Goal: Communication & Community: Ask a question

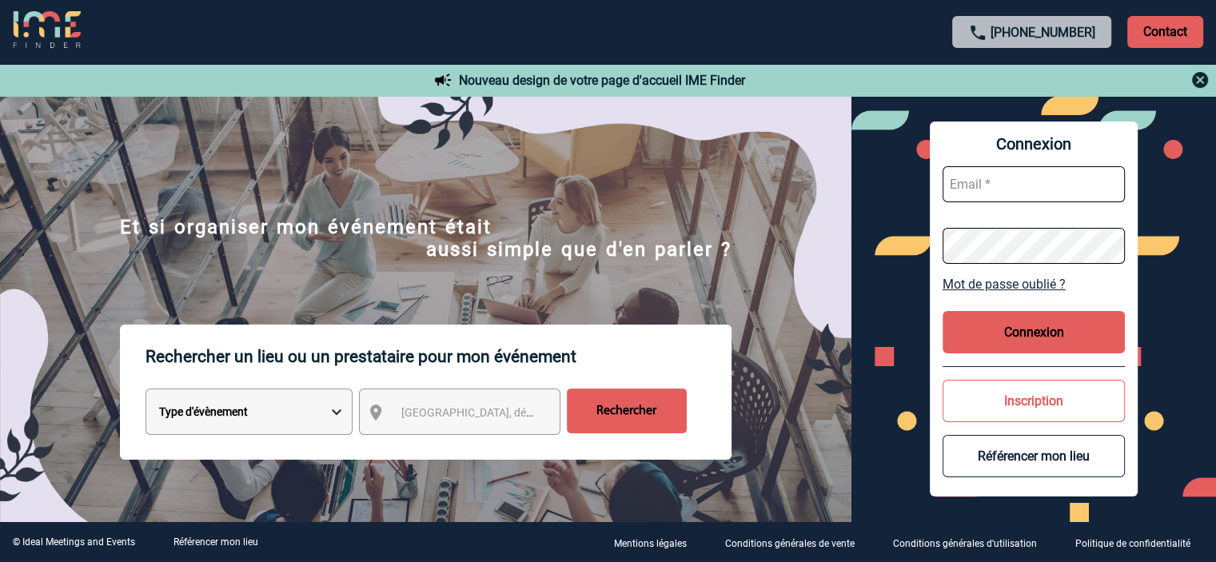
click at [985, 185] on input "text" at bounding box center [1034, 184] width 182 height 36
type input "c.ledouget@cnr.tm.fr"
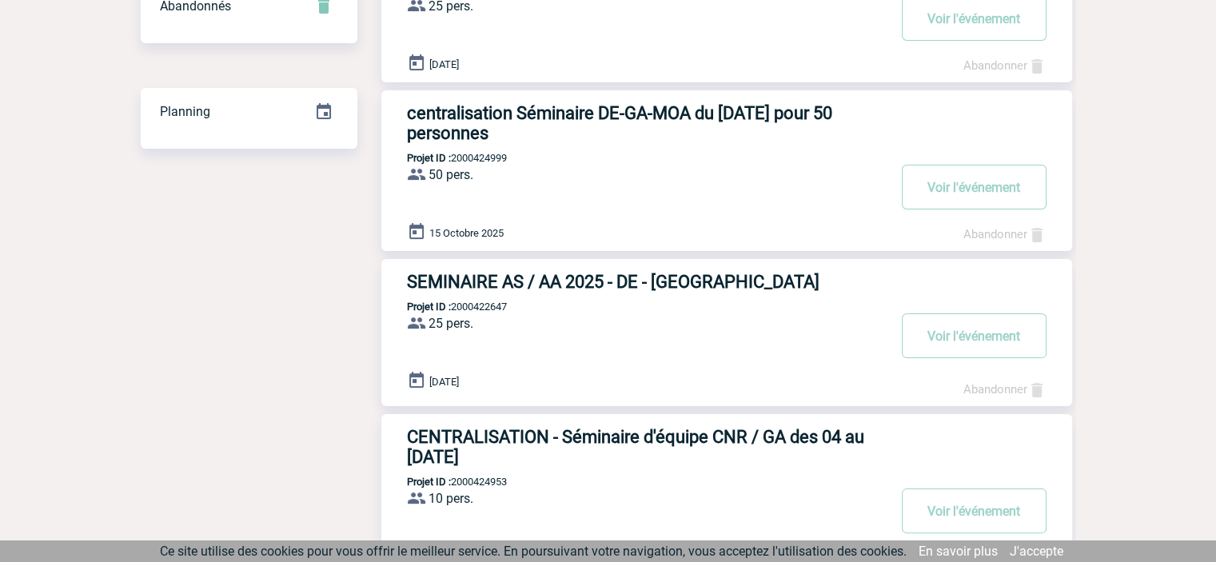
scroll to position [320, 0]
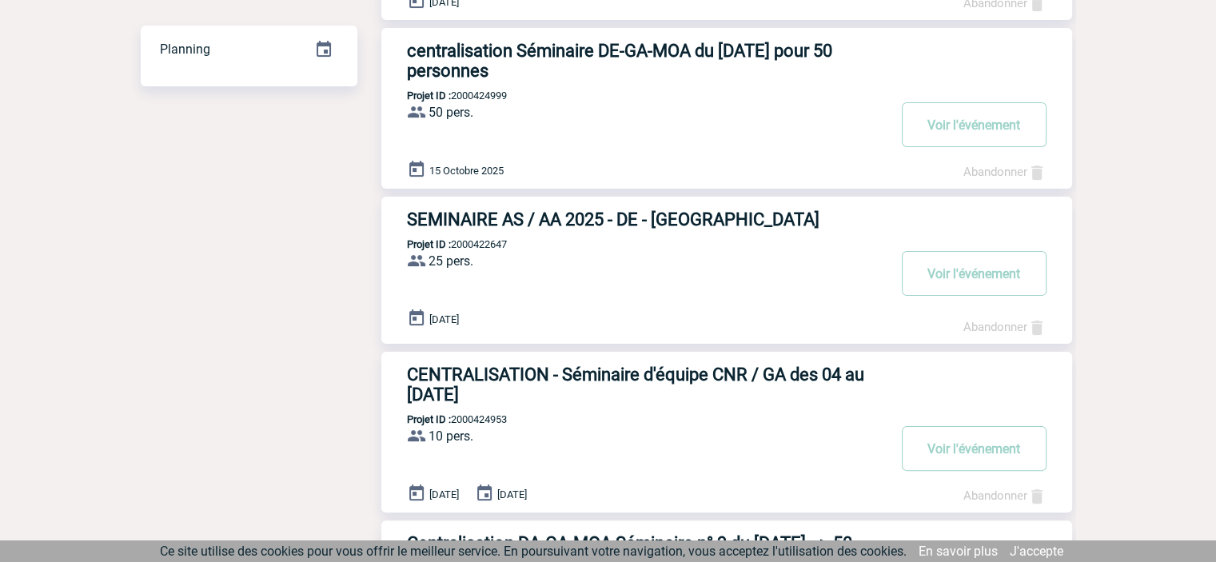
click at [744, 365] on h3 "CENTRALISATION - Séminaire d'équipe CNR / GA des 04 au 05/09/2025" at bounding box center [647, 385] width 480 height 40
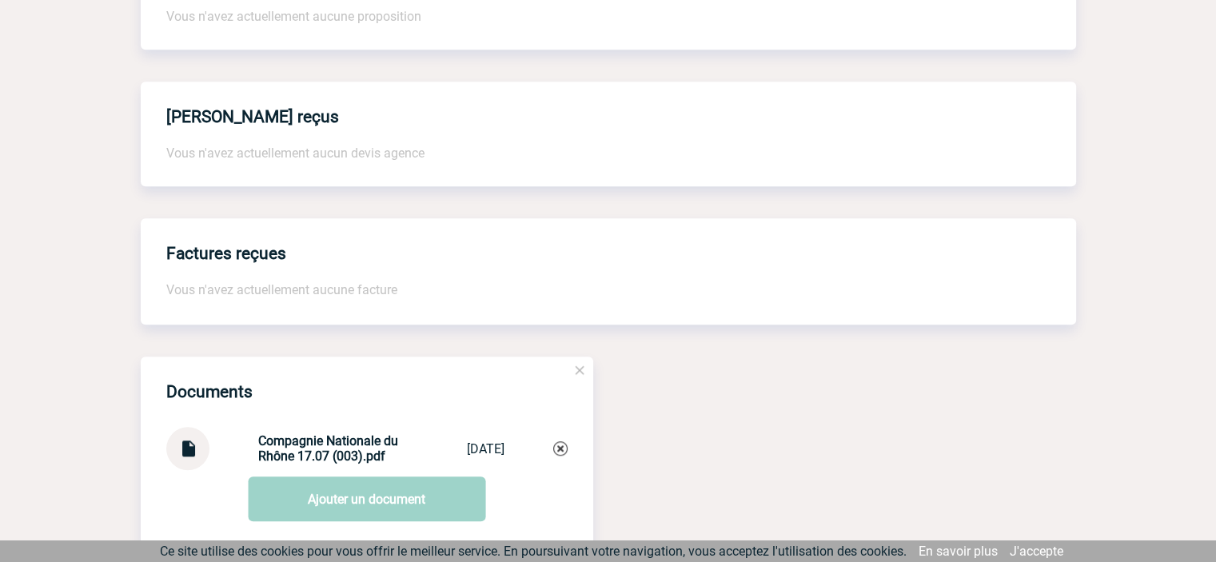
scroll to position [1330, 0]
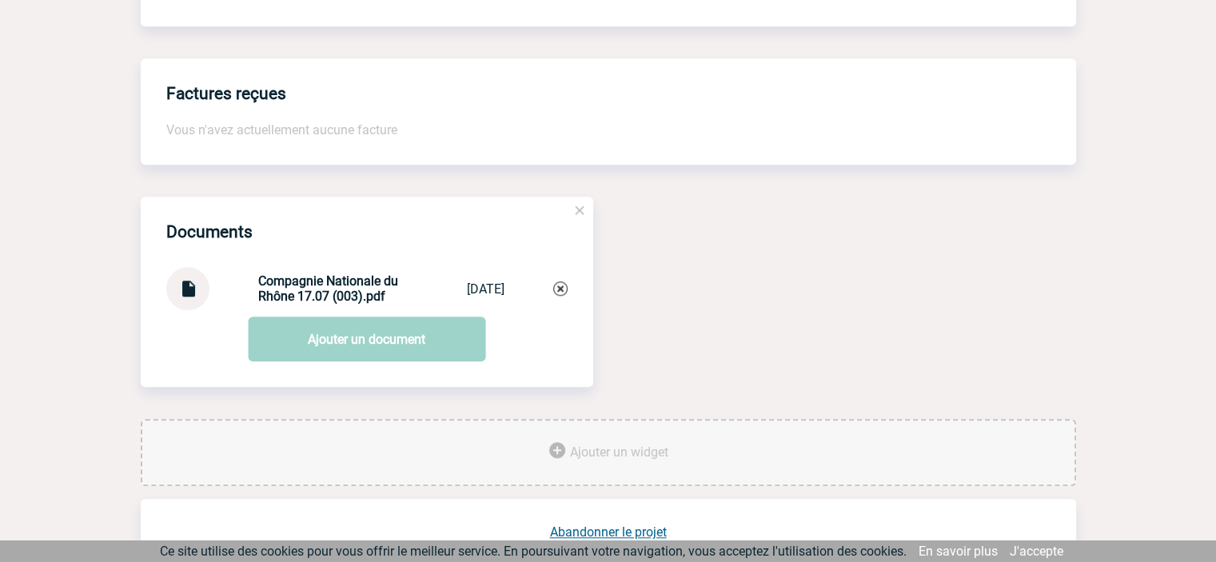
click at [190, 297] on img at bounding box center [188, 282] width 21 height 31
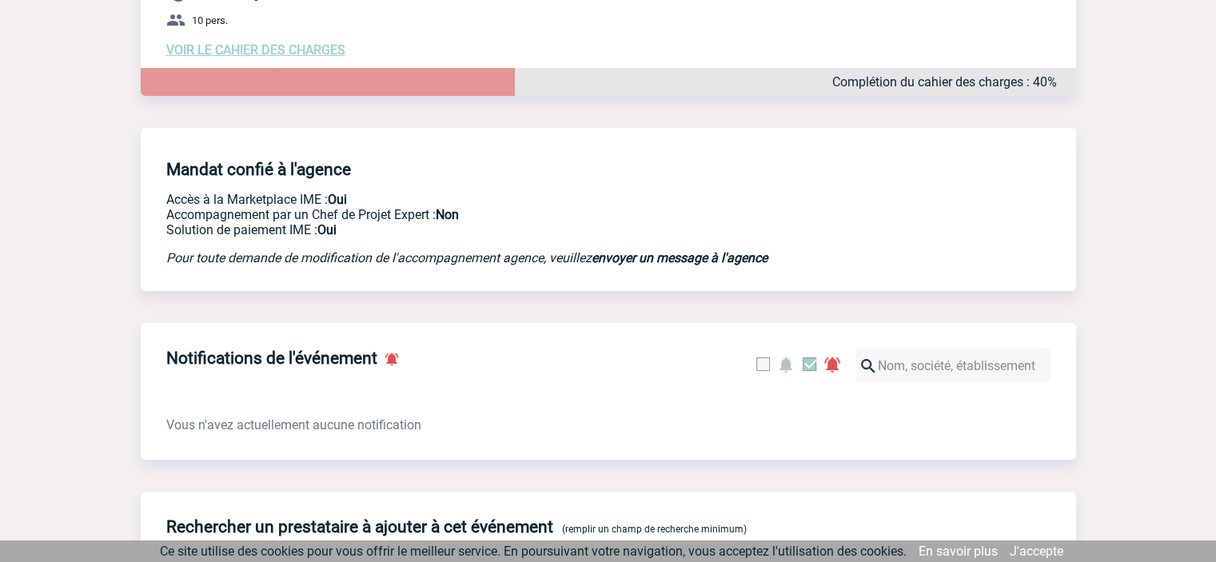
scroll to position [0, 0]
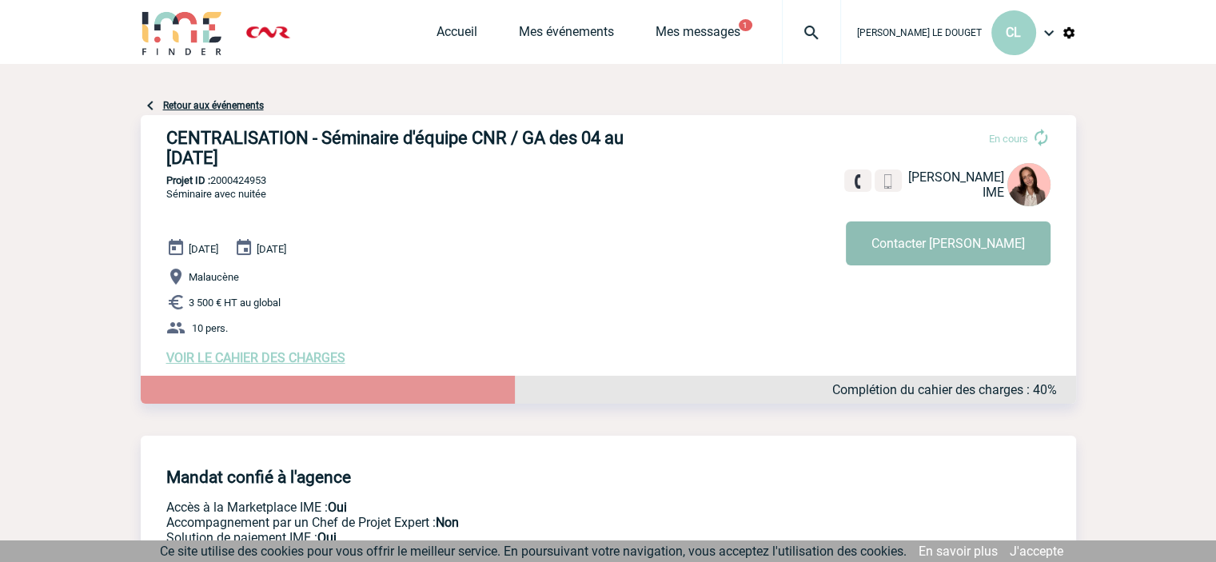
click at [963, 243] on button "Contacter Julie" at bounding box center [948, 244] width 205 height 44
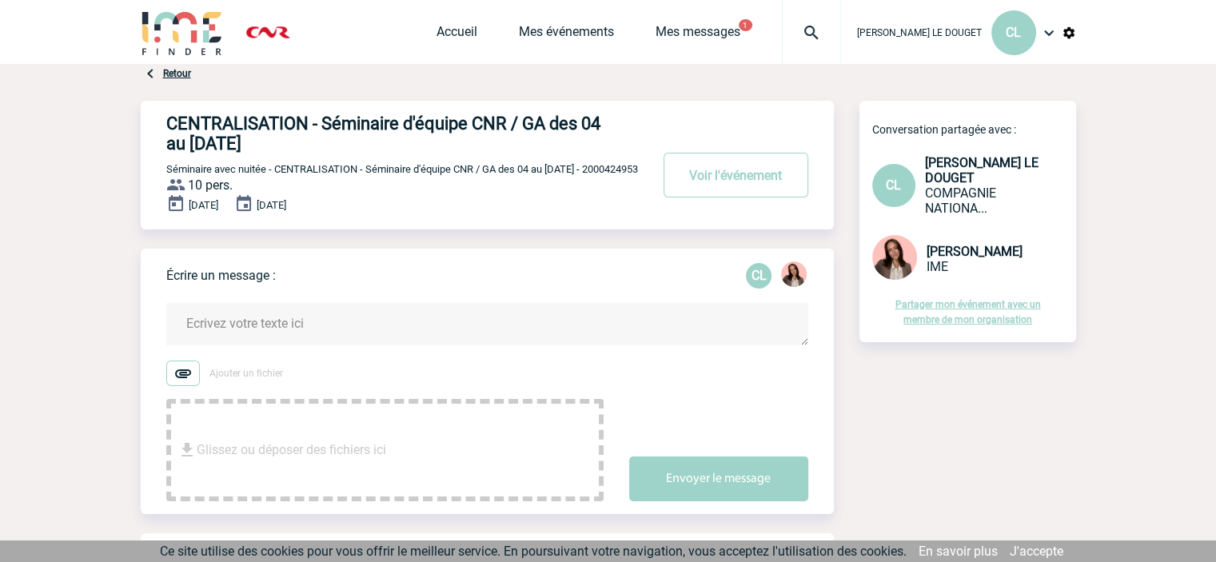
click at [550, 345] on textarea at bounding box center [487, 324] width 642 height 42
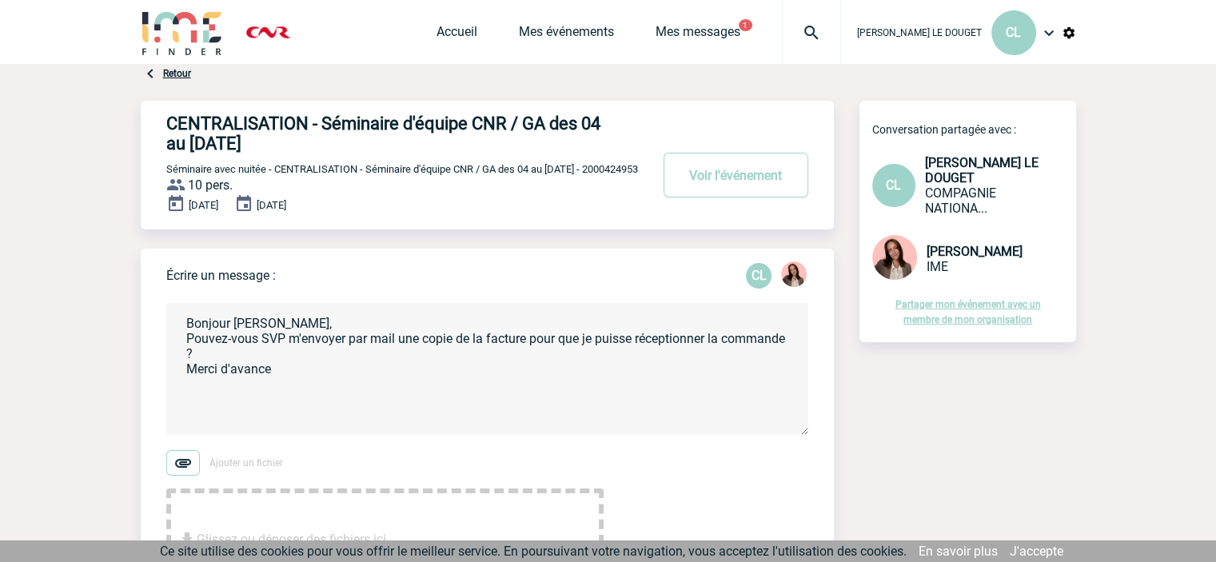
click at [531, 353] on textarea "Bonjour [PERSON_NAME], Pouvez-vous SVP m'envoyer par mail une copie de la factu…" at bounding box center [487, 369] width 642 height 132
click at [303, 373] on textarea "Bonjour [PERSON_NAME], Pouvez-vous SVP m'envoyer par mail une copie de la factu…" at bounding box center [487, 369] width 642 height 132
click at [287, 381] on textarea "Bonjour [PERSON_NAME], Pouvez-vous SVP m'envoyer par mail une copie de la factu…" at bounding box center [487, 369] width 642 height 132
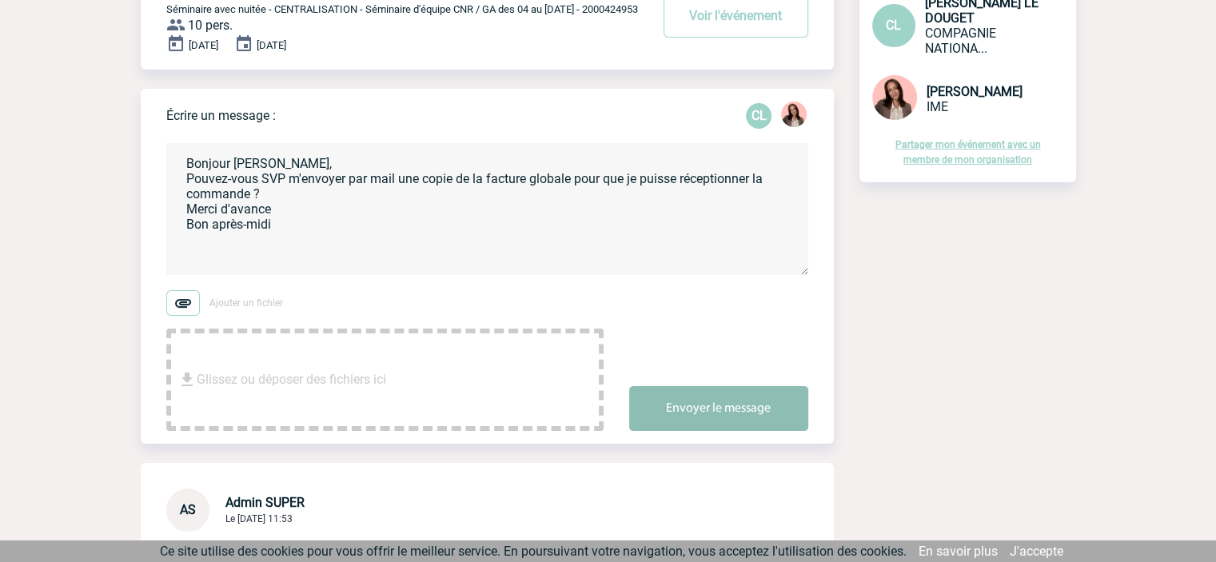
type textarea "Bonjour [PERSON_NAME], Pouvez-vous SVP m'envoyer par mail une copie de la factu…"
click at [665, 423] on button "Envoyer le message" at bounding box center [718, 408] width 179 height 45
